Goal: Find specific page/section: Find specific page/section

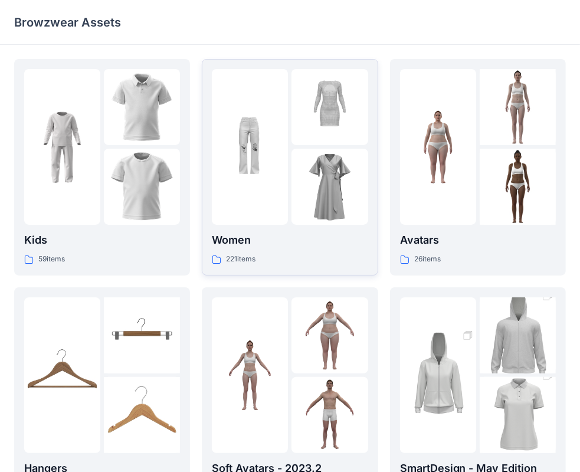
click at [257, 202] on div at bounding box center [250, 147] width 76 height 156
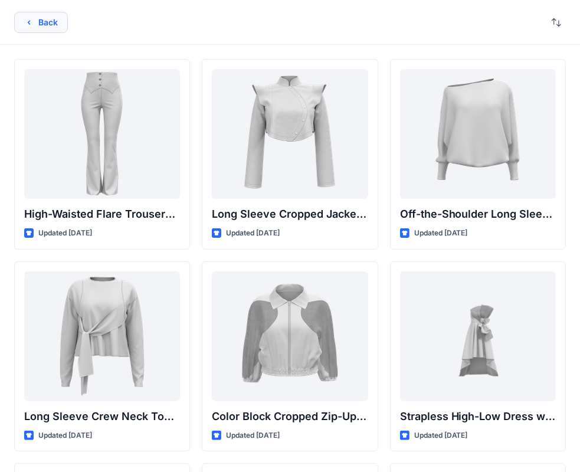
click at [31, 31] on button "Back" at bounding box center [41, 22] width 54 height 21
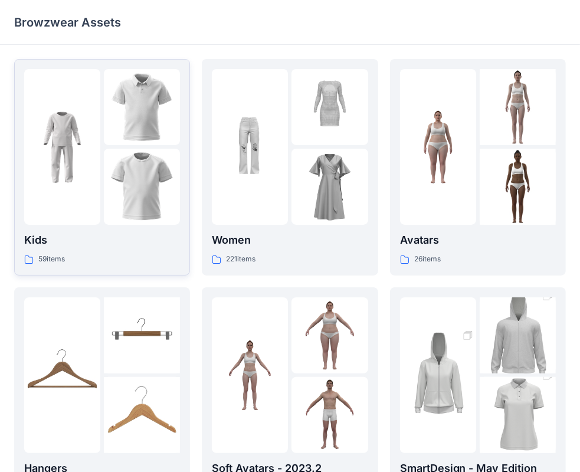
click at [117, 162] on img at bounding box center [142, 187] width 76 height 76
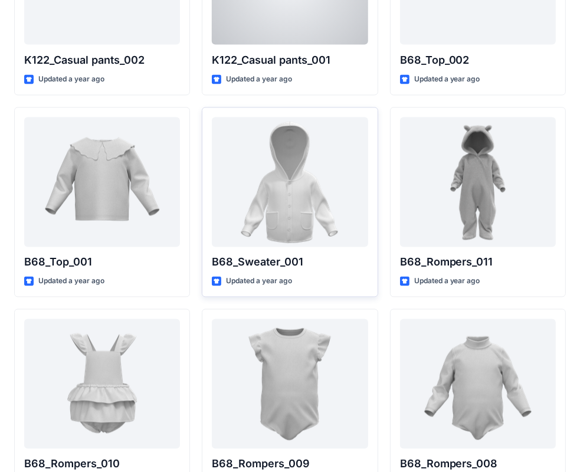
scroll to position [1367, 0]
